Goal: Communication & Community: Answer question/provide support

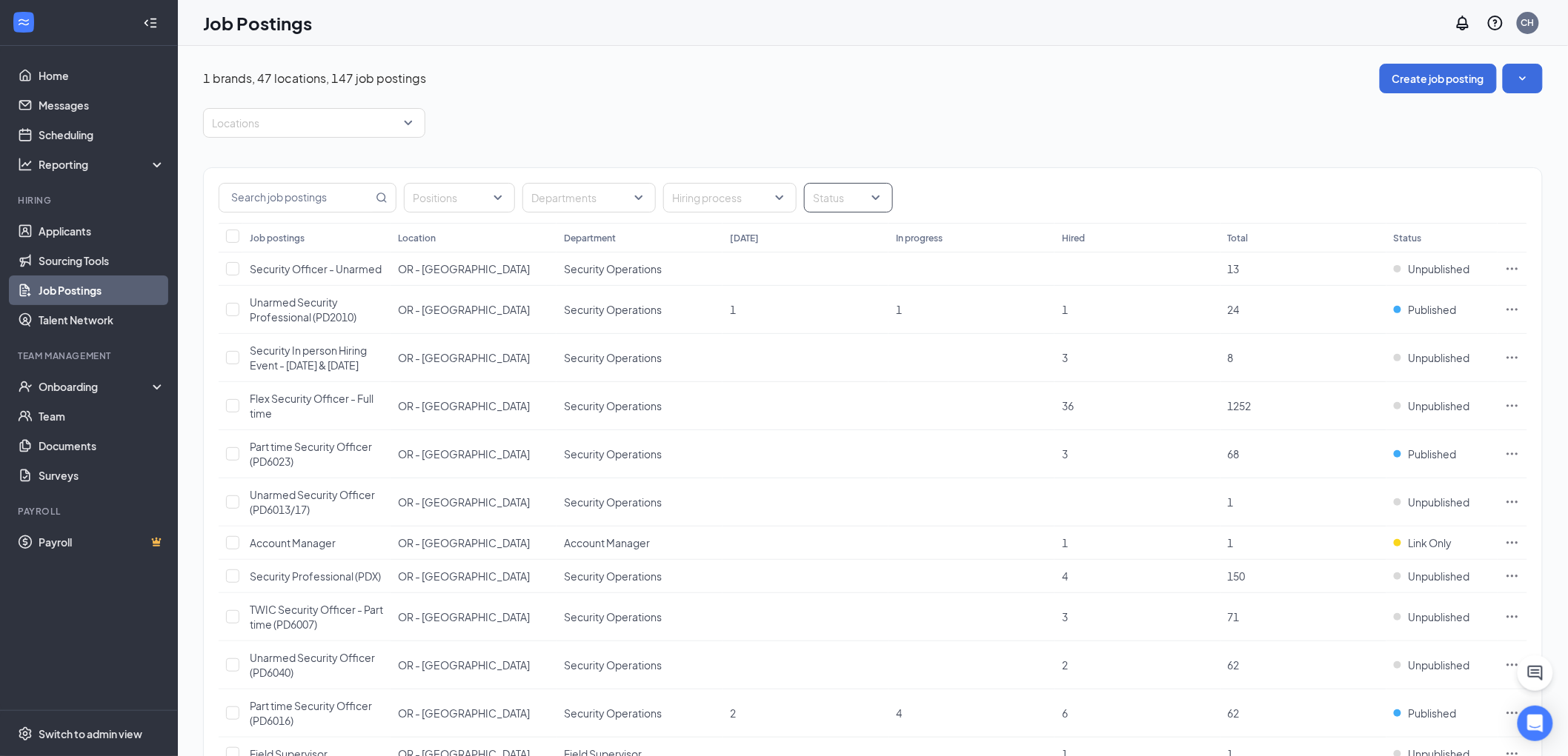
click at [857, 203] on div at bounding box center [841, 198] width 67 height 24
click at [850, 268] on span "Published" at bounding box center [860, 272] width 49 height 14
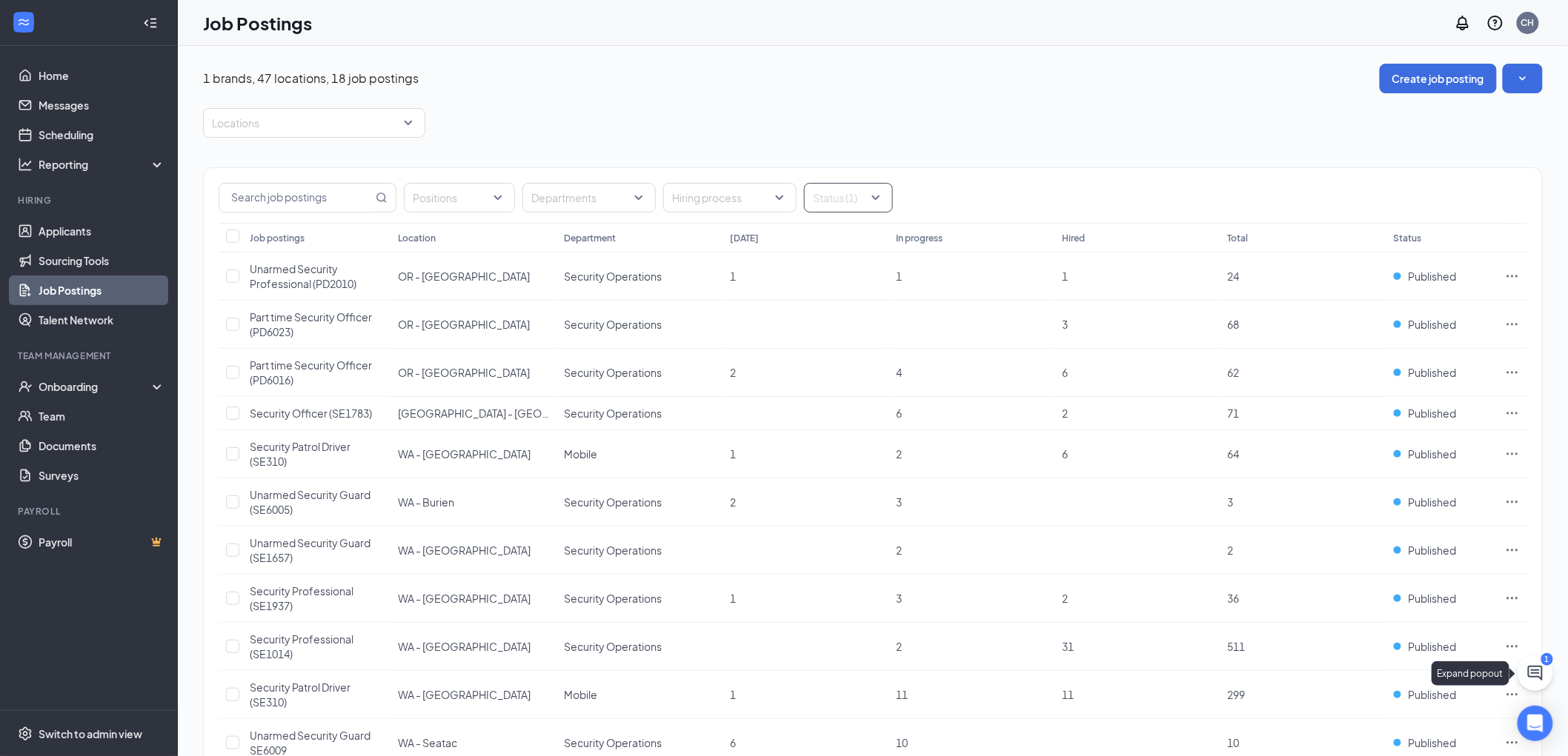
click at [1535, 670] on icon "ChatActive" at bounding box center [1535, 673] width 15 height 15
click at [1312, 738] on h3 "SMS Messages" at bounding box center [1289, 738] width 84 height 16
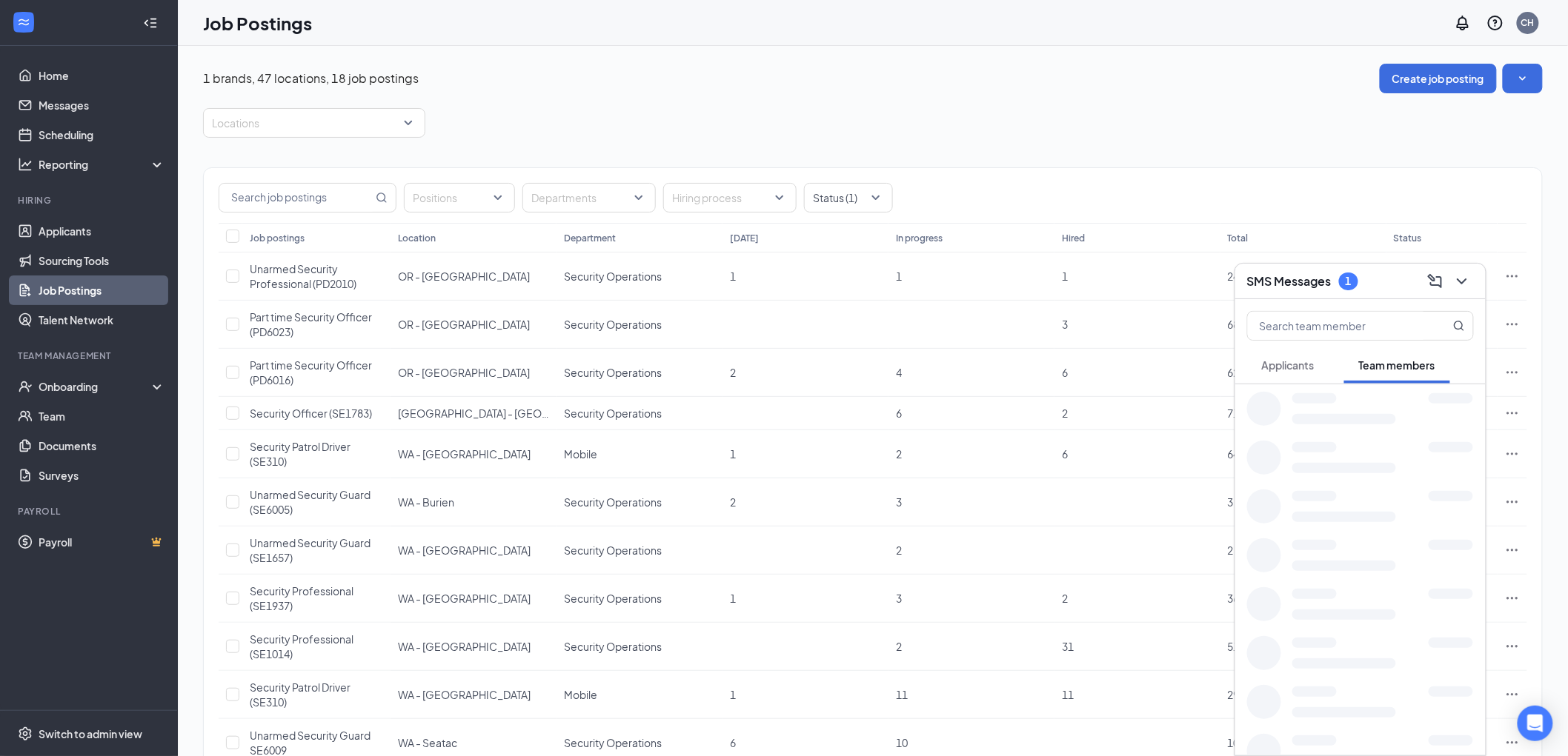
click at [1284, 356] on button "Applicants" at bounding box center [1288, 365] width 83 height 37
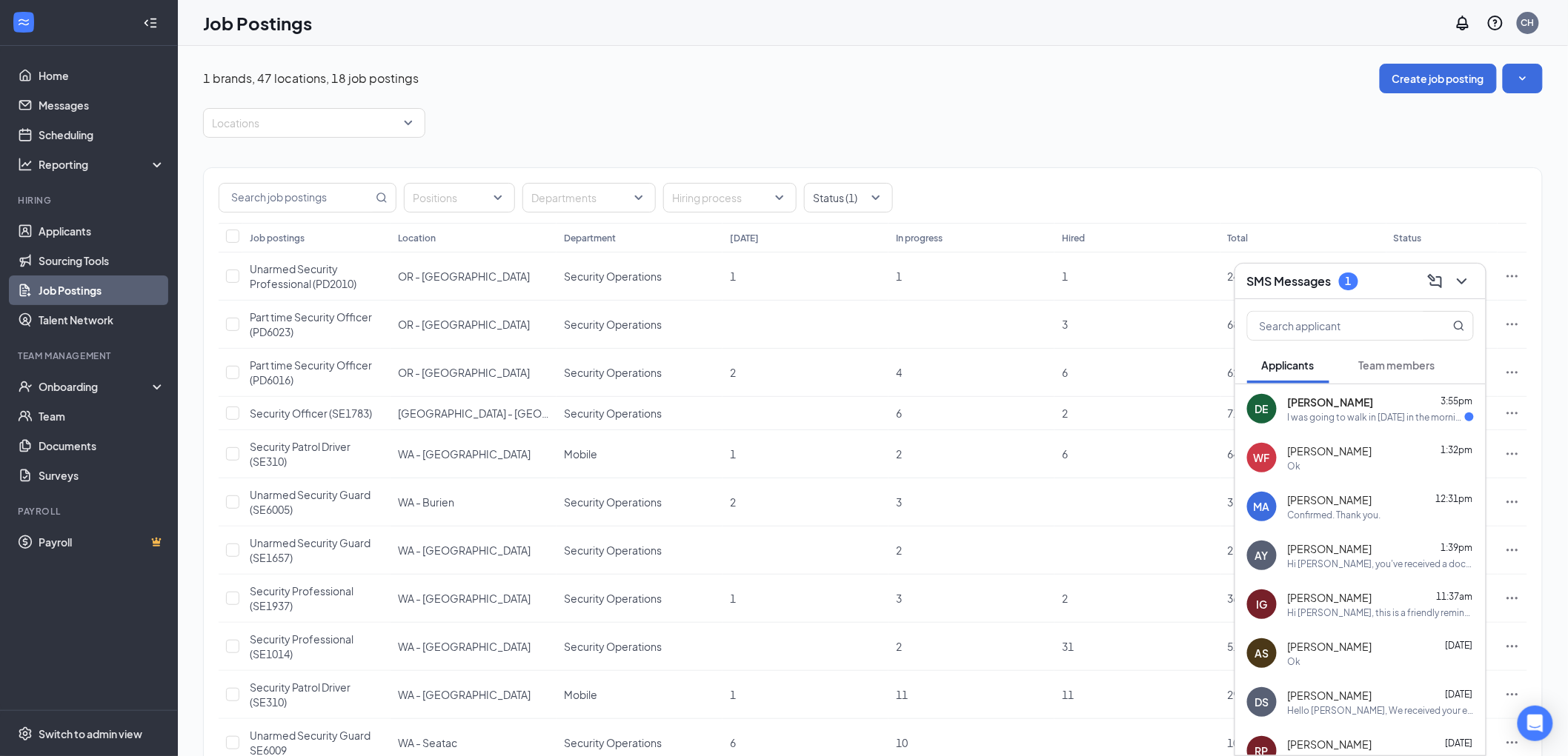
click at [1386, 397] on div "[PERSON_NAME] 3:55pm" at bounding box center [1380, 402] width 186 height 15
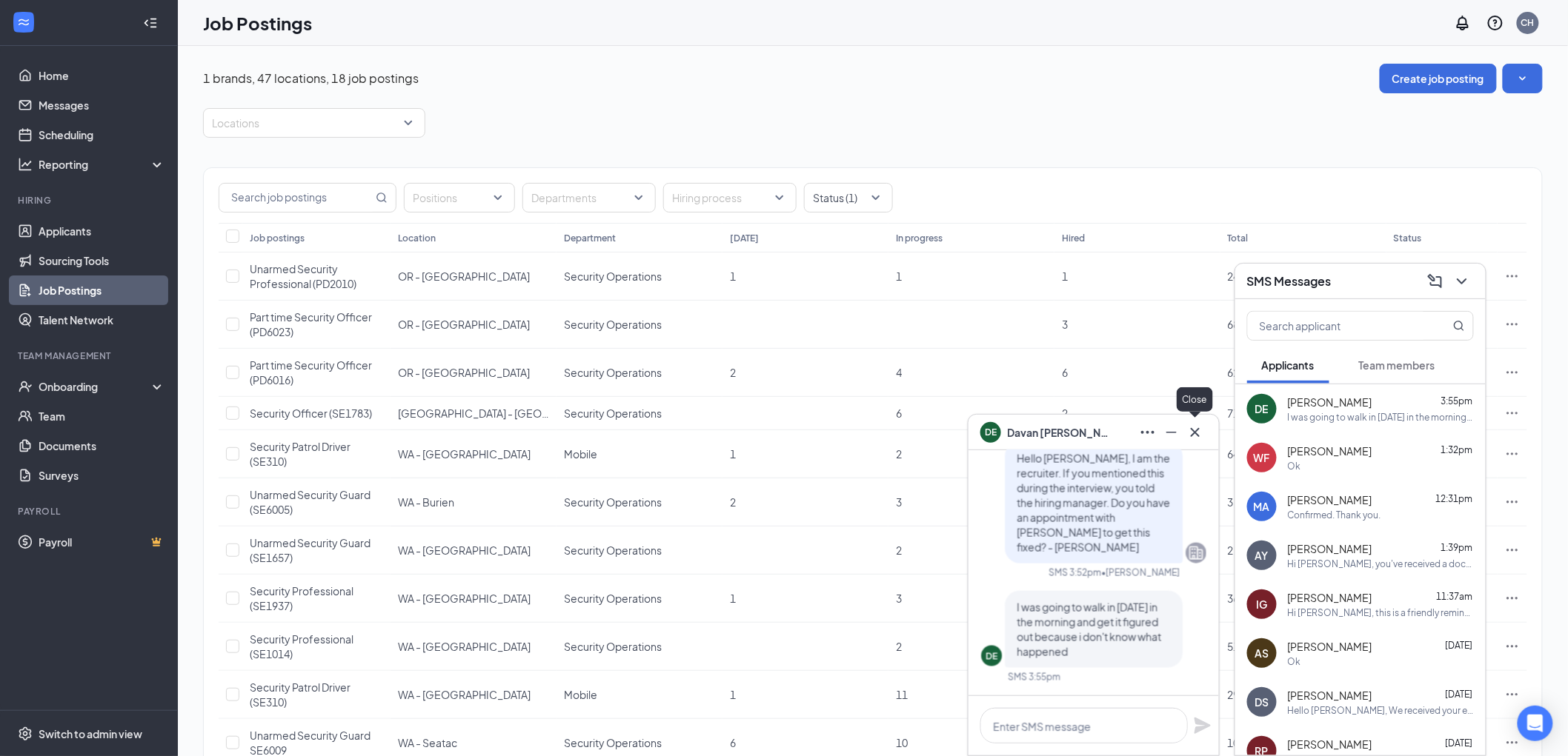
click at [1193, 433] on icon "Cross" at bounding box center [1195, 432] width 17 height 17
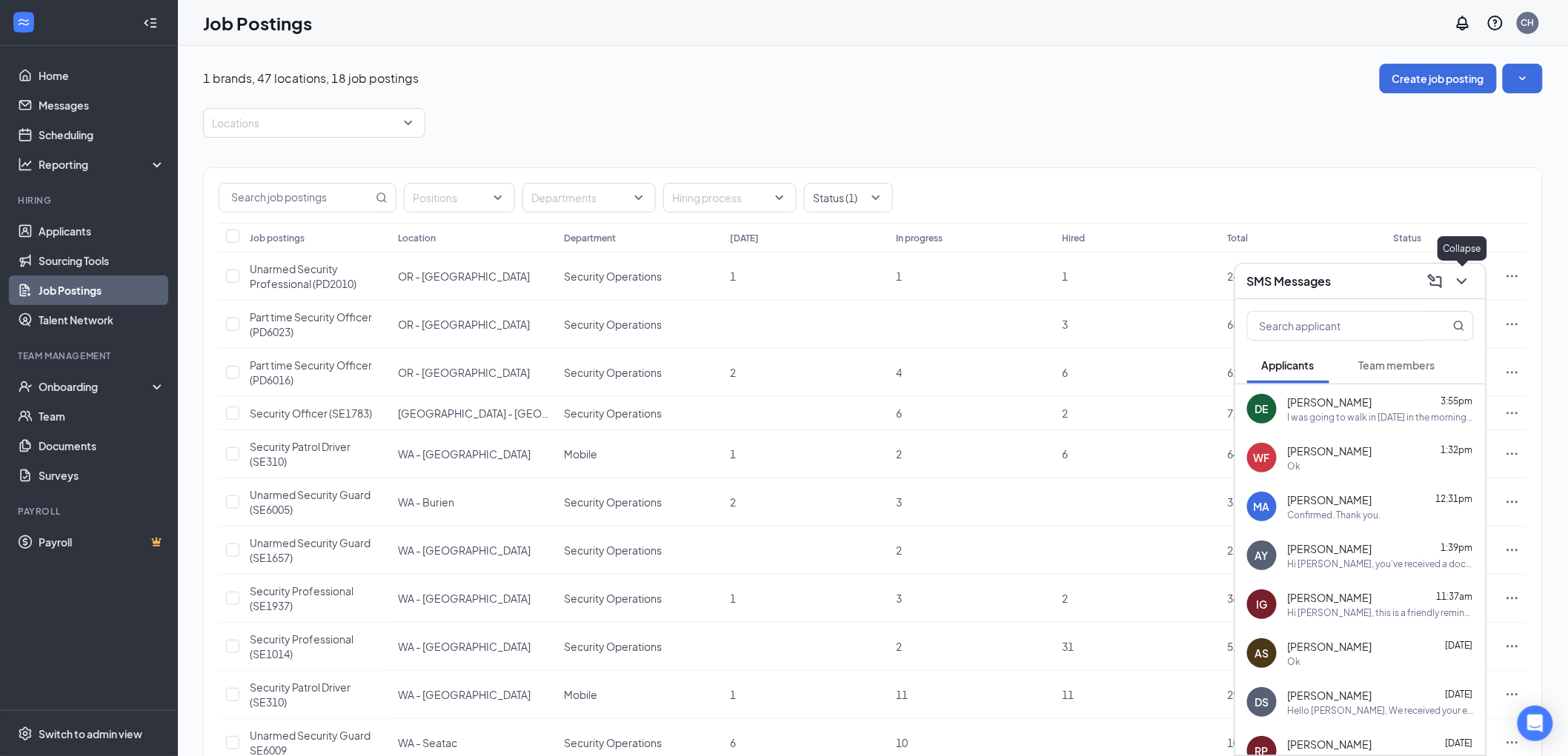
click at [1465, 279] on icon "ChevronDown" at bounding box center [1462, 281] width 10 height 5
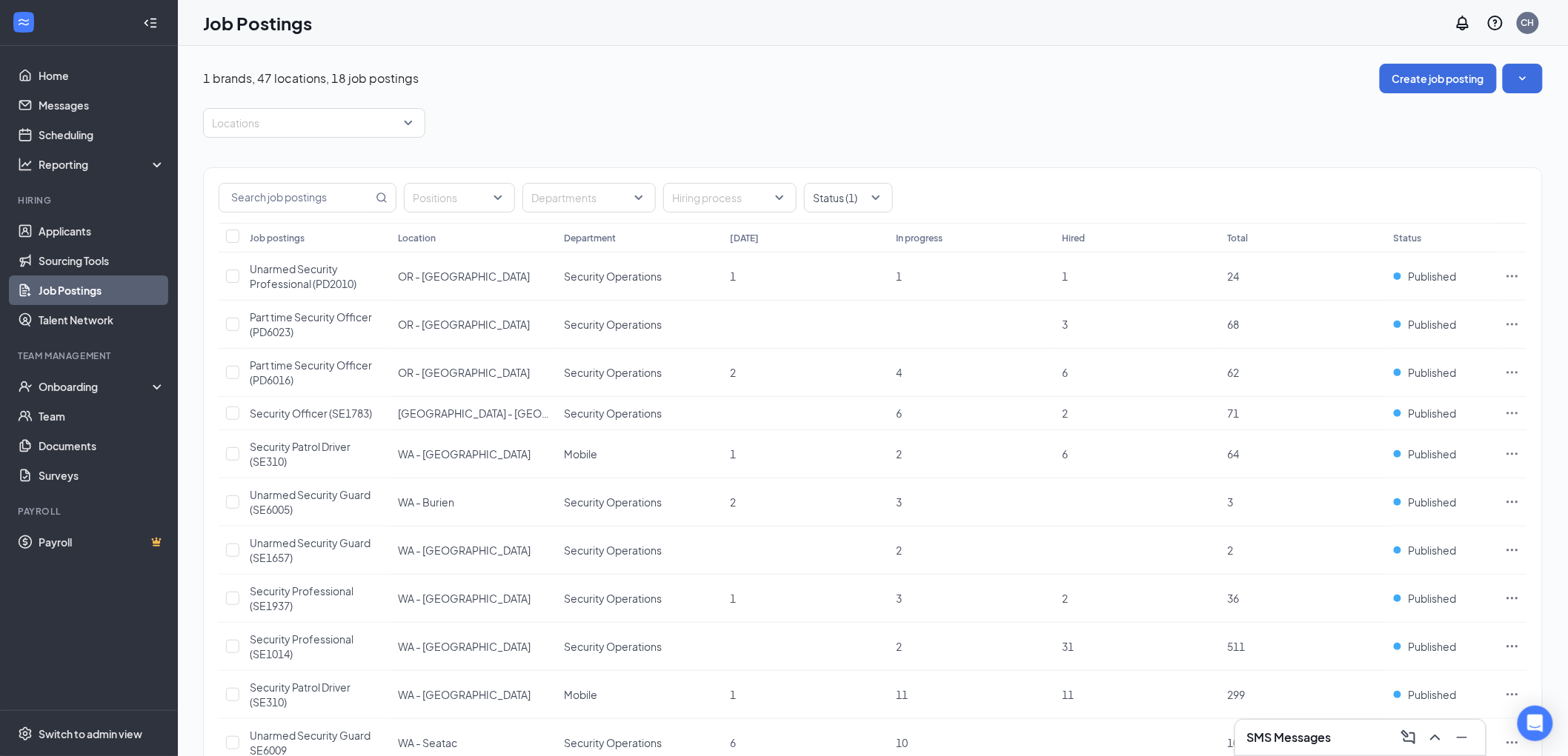
click at [788, 106] on div "1 brands, 47 locations, 18 job postings Create job posting Locations Positions …" at bounding box center [872, 608] width 1340 height 1090
